Goal: Task Accomplishment & Management: Manage account settings

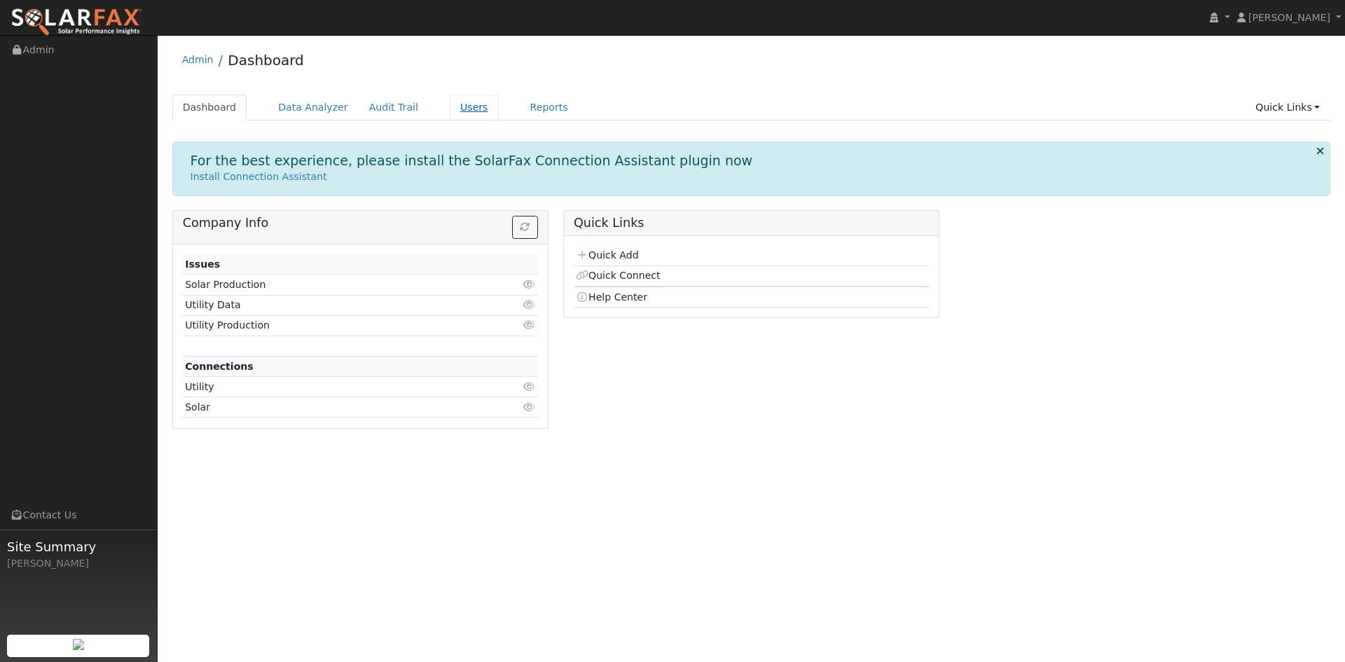
click at [450, 113] on link "Users" at bounding box center [474, 108] width 49 height 26
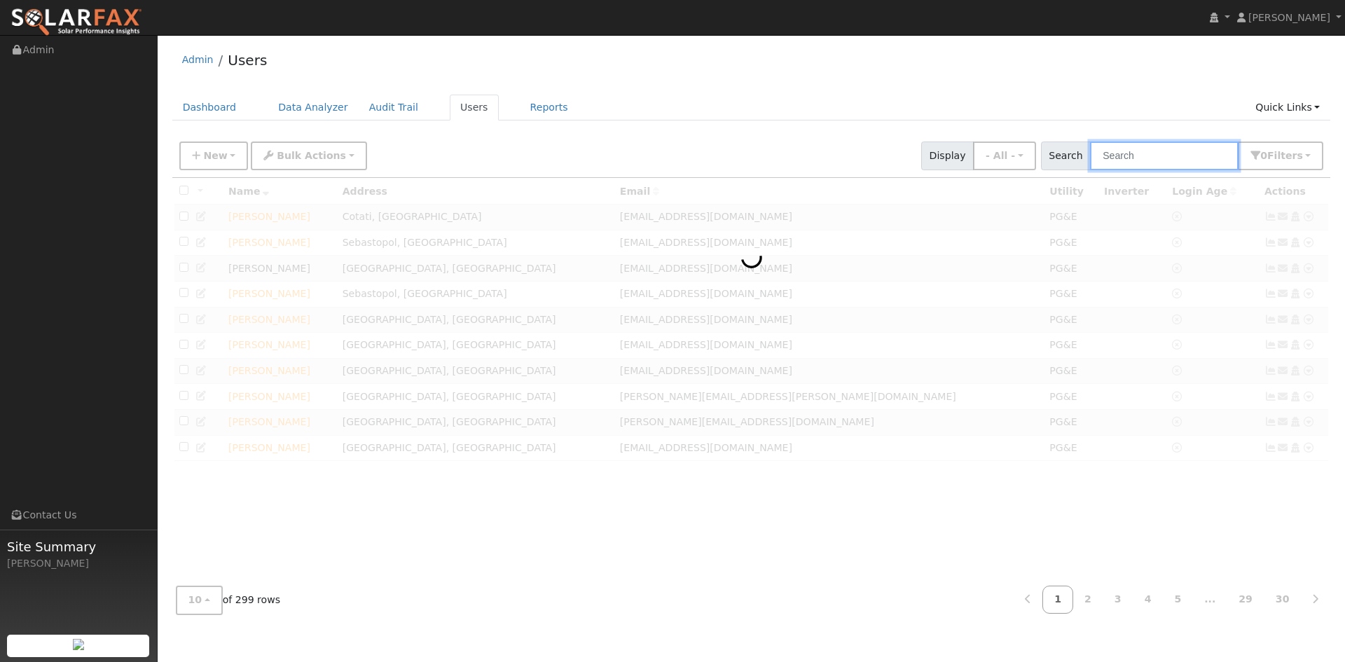
click at [1153, 162] on input "text" at bounding box center [1164, 156] width 149 height 29
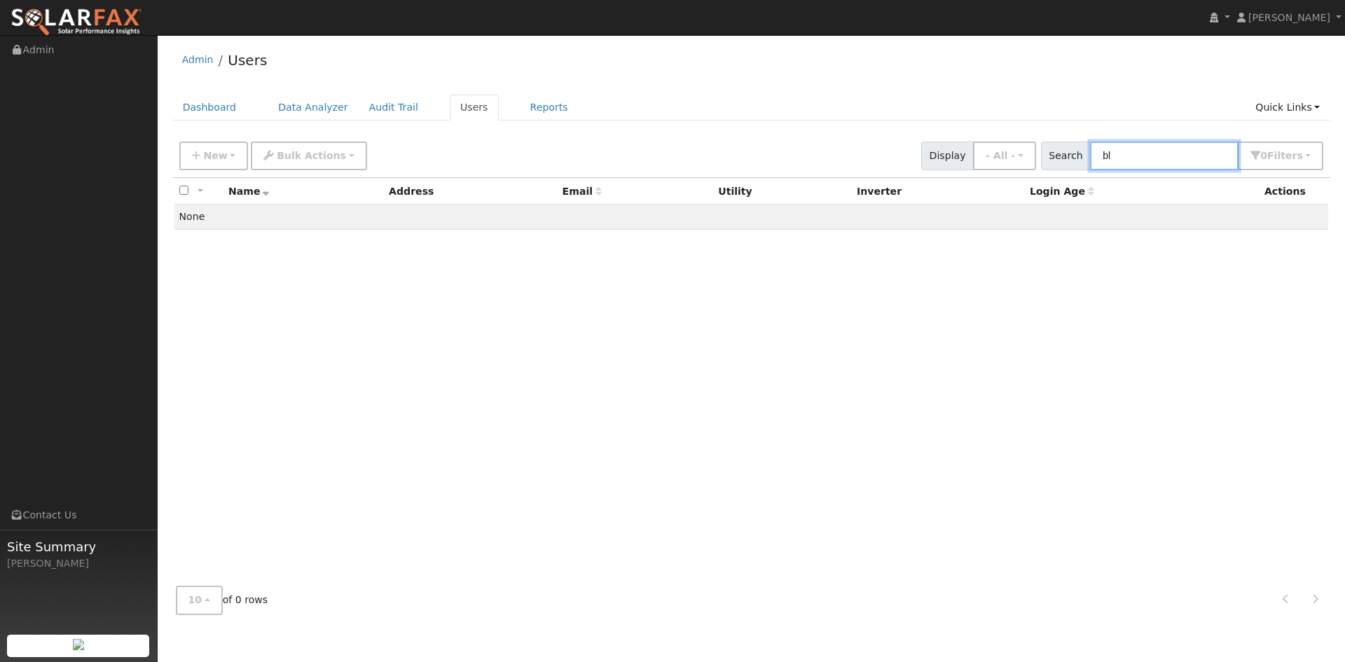
type input "b"
